Goal: Task Accomplishment & Management: Complete application form

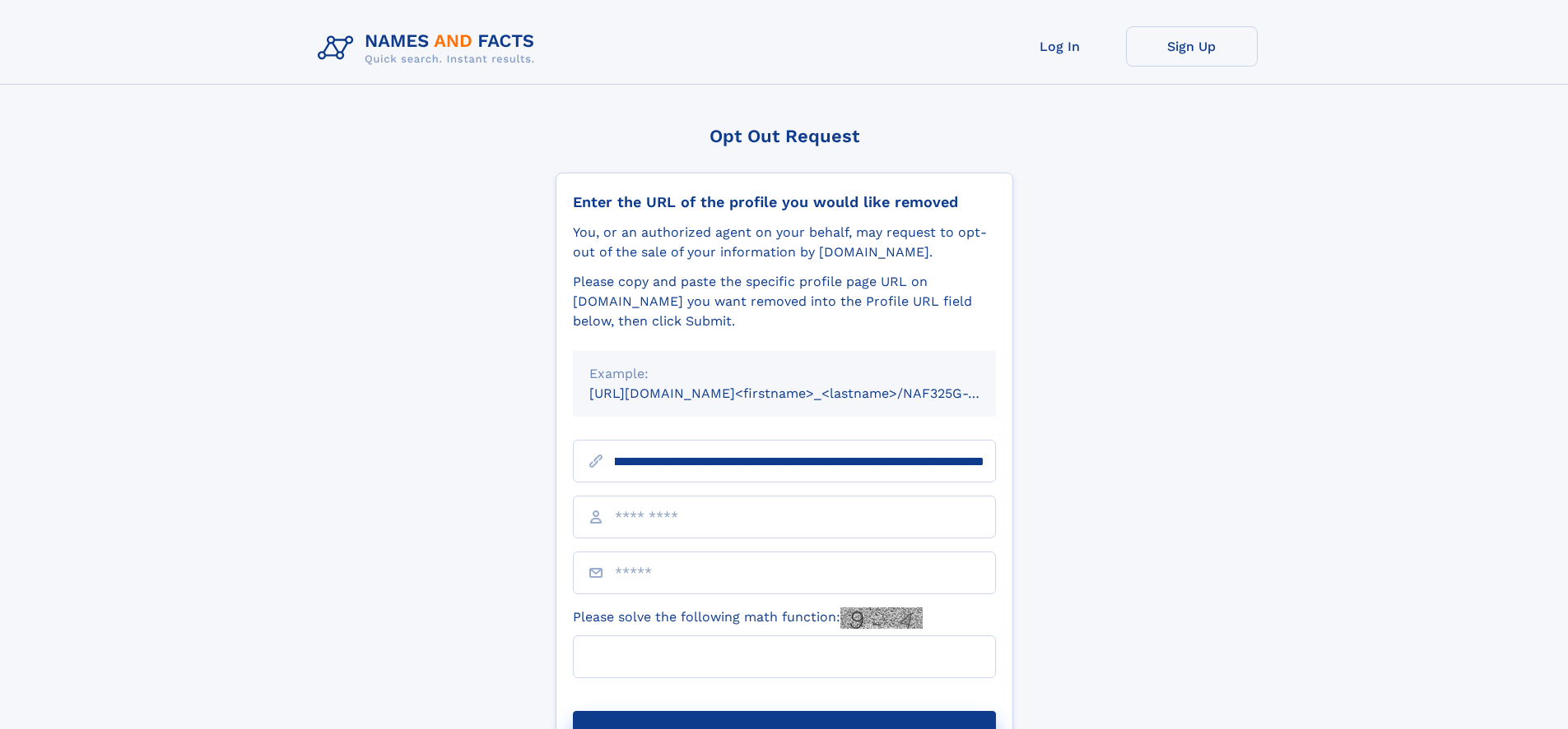
scroll to position [0, 184]
type input "**********"
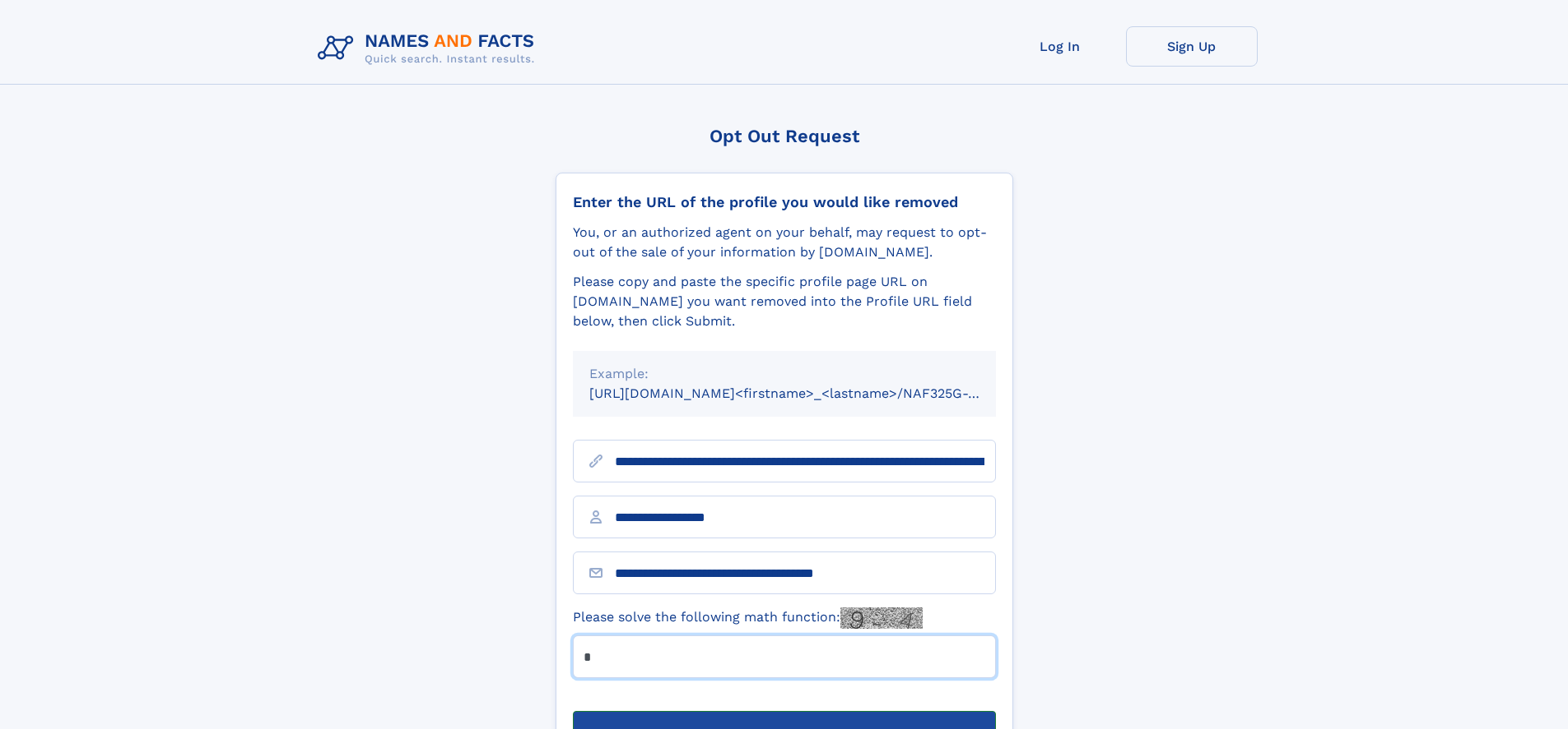
type input "*"
click at [784, 711] on button "Submit Opt Out Request" at bounding box center [784, 737] width 423 height 53
